Goal: Navigation & Orientation: Find specific page/section

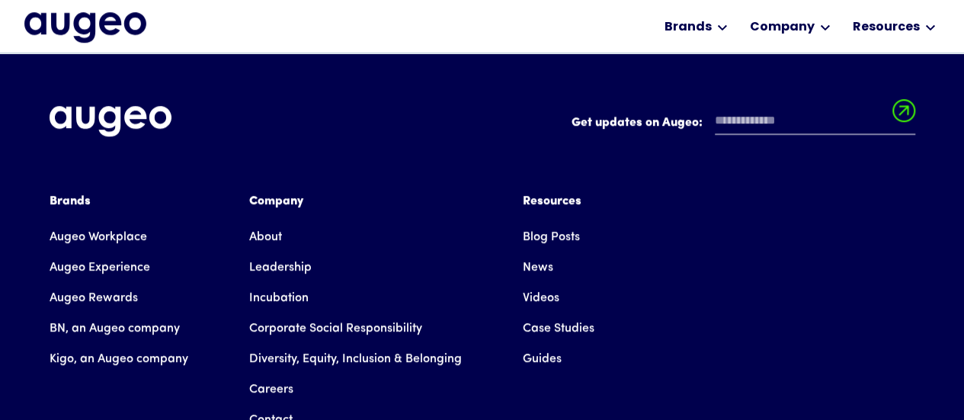
scroll to position [3464, 0]
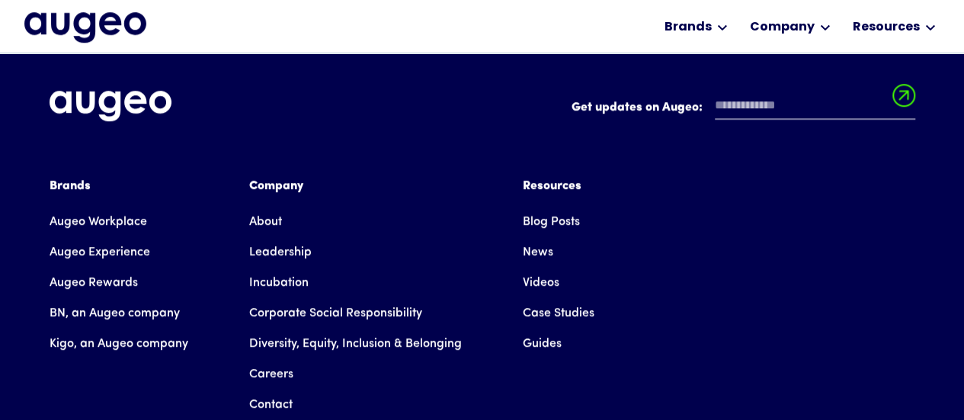
click at [98, 207] on link "Augeo Workplace" at bounding box center [99, 222] width 98 height 30
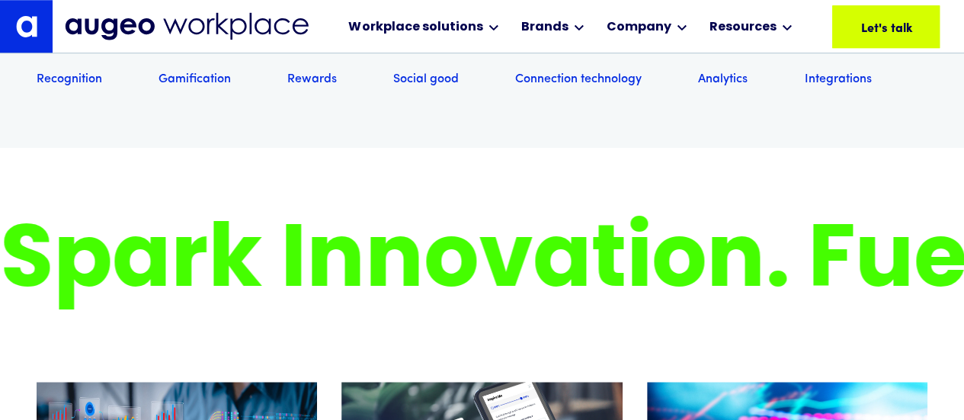
scroll to position [9300, 0]
